Goal: Information Seeking & Learning: Learn about a topic

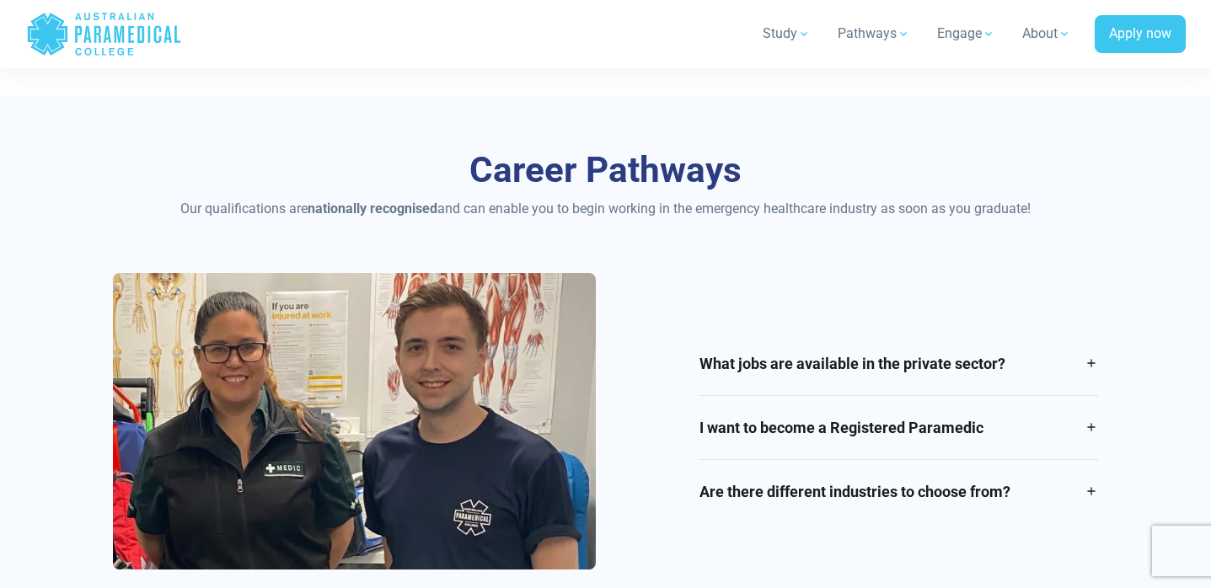
scroll to position [1890, 0]
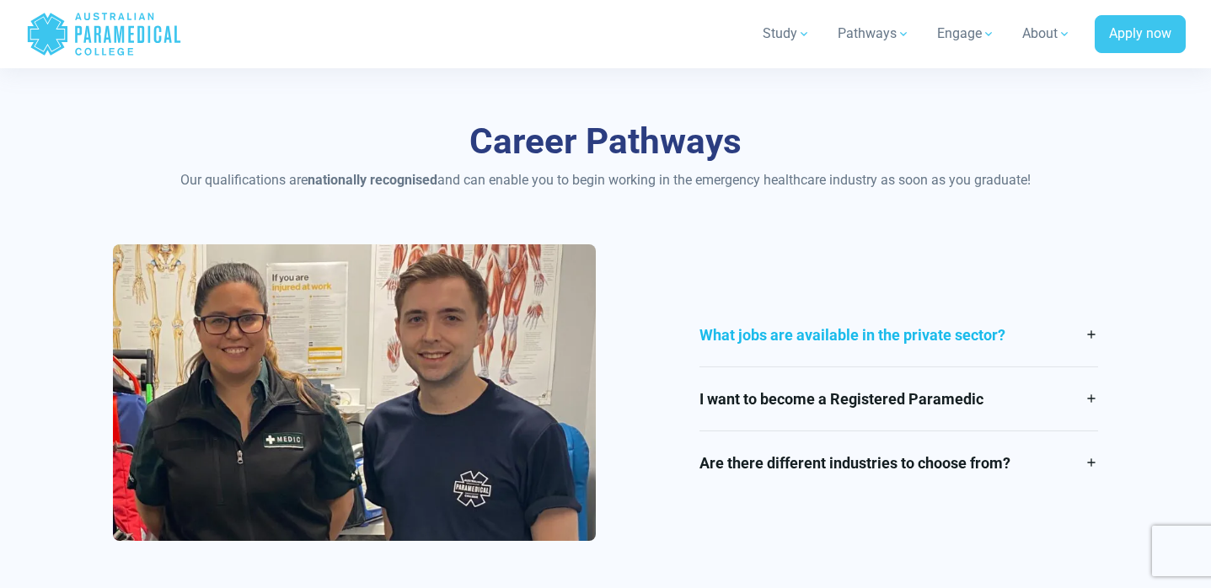
click at [730, 344] on link "What jobs are available in the private sector?" at bounding box center [899, 334] width 399 height 63
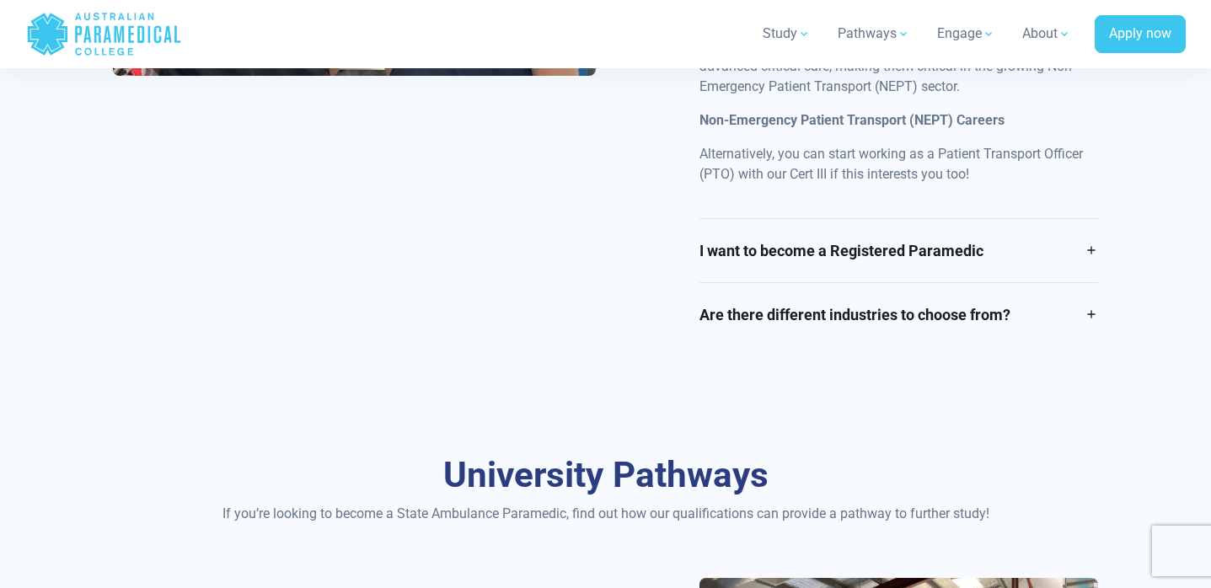
scroll to position [2625, 0]
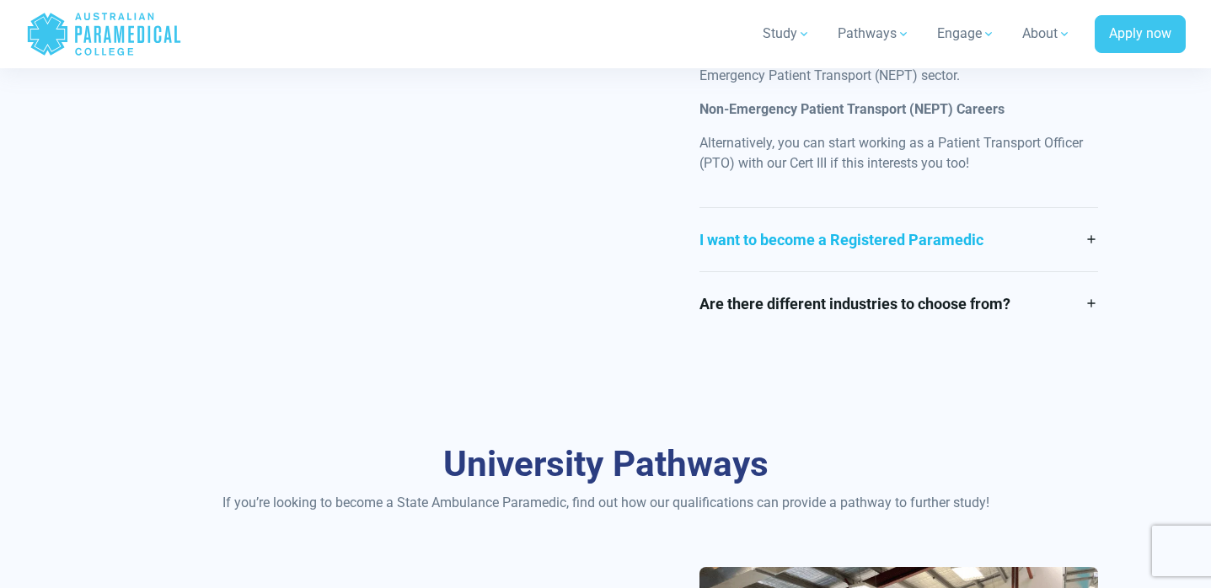
click at [720, 248] on link "I want to become a Registered Paramedic" at bounding box center [899, 239] width 399 height 63
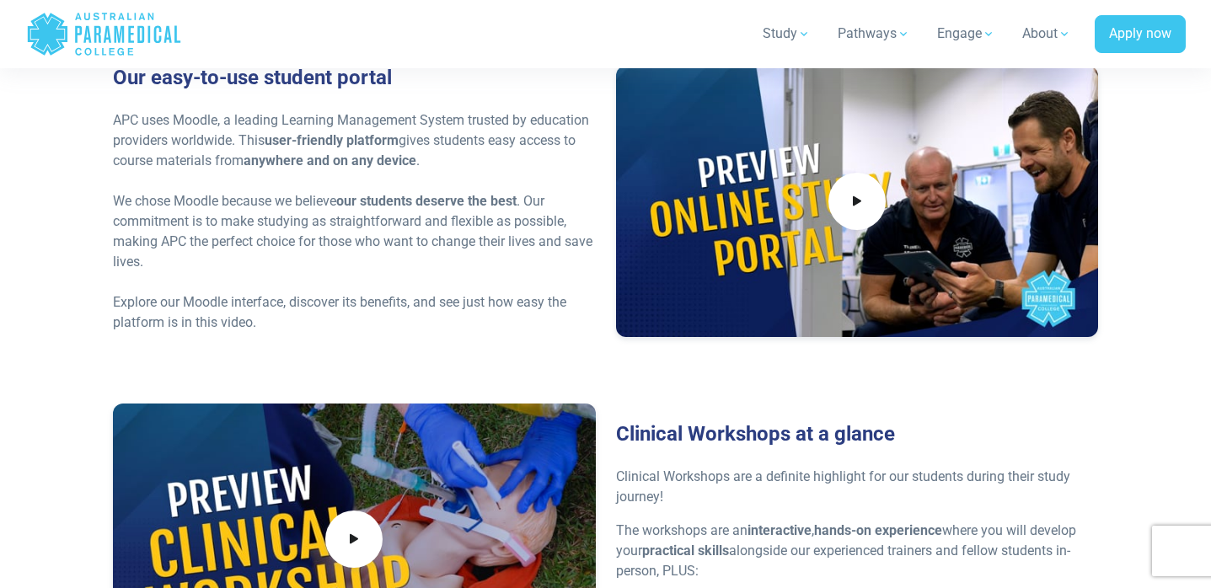
scroll to position [4282, 0]
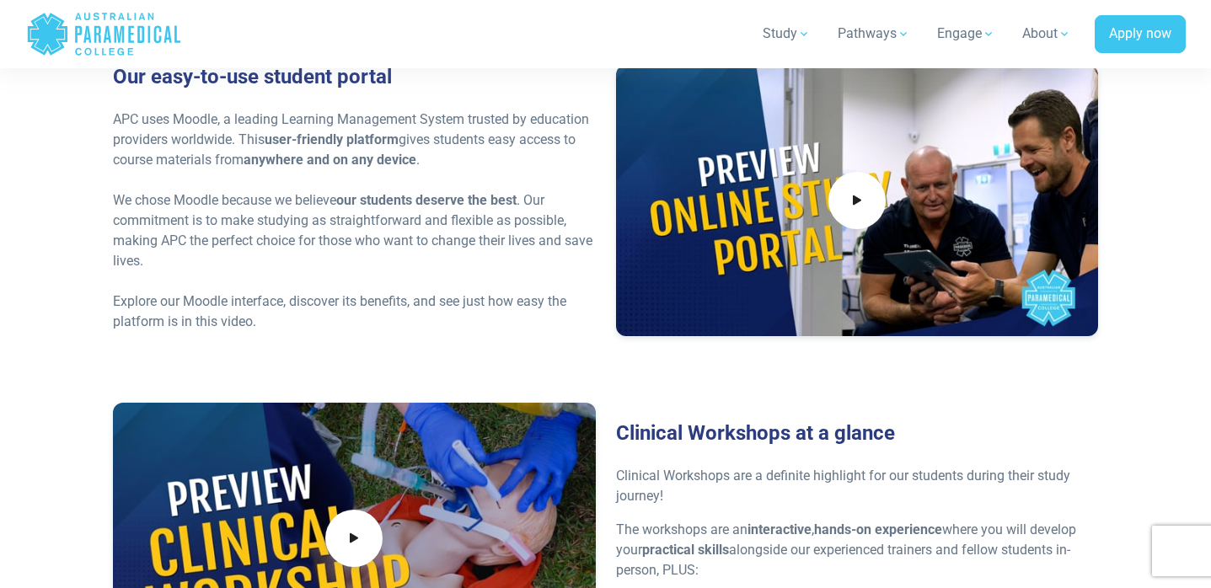
click at [120, 32] on icon "Australian Paramedical College" at bounding box center [119, 34] width 10 height 17
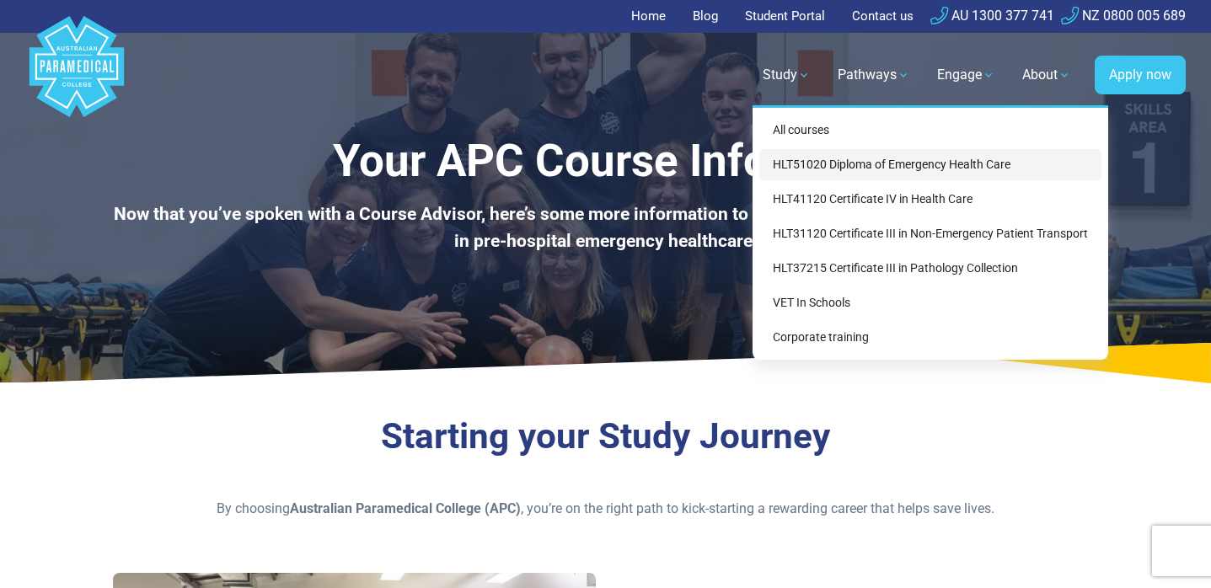
click at [817, 158] on link "HLT51020 Diploma of Emergency Health Care" at bounding box center [930, 164] width 342 height 31
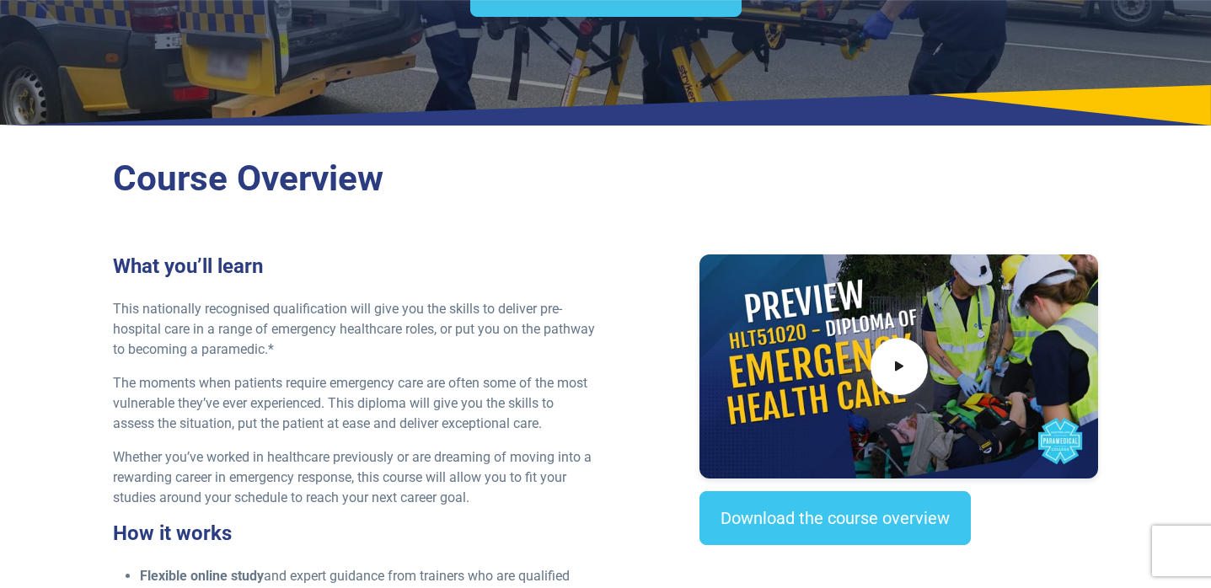
scroll to position [292, 0]
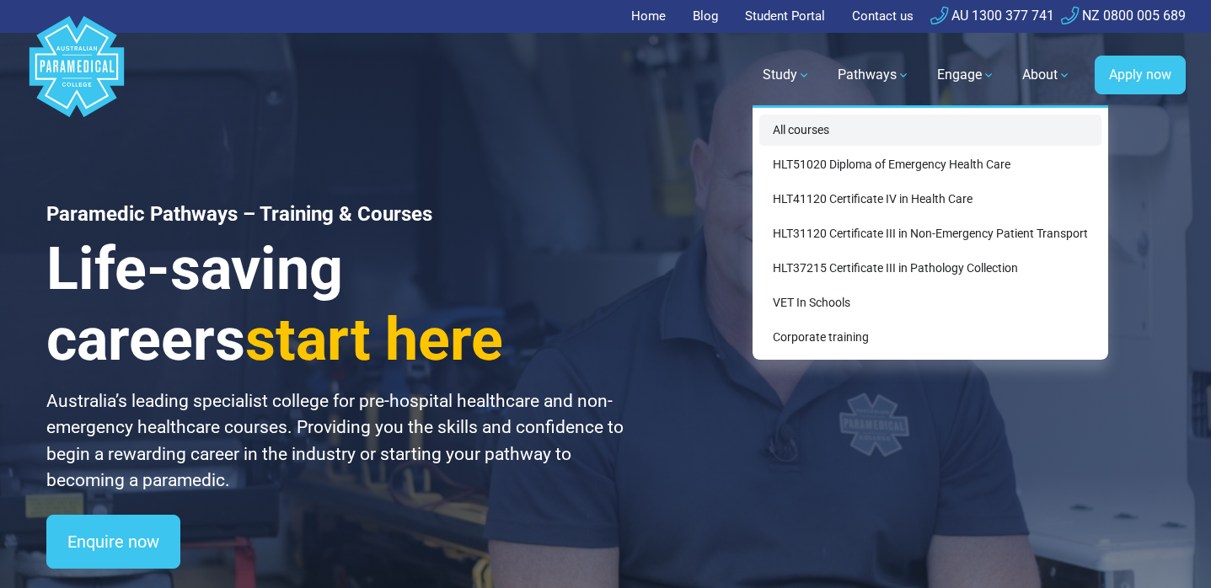
click at [798, 123] on link "All courses" at bounding box center [930, 130] width 342 height 31
